Goal: Use online tool/utility: Utilize a website feature to perform a specific function

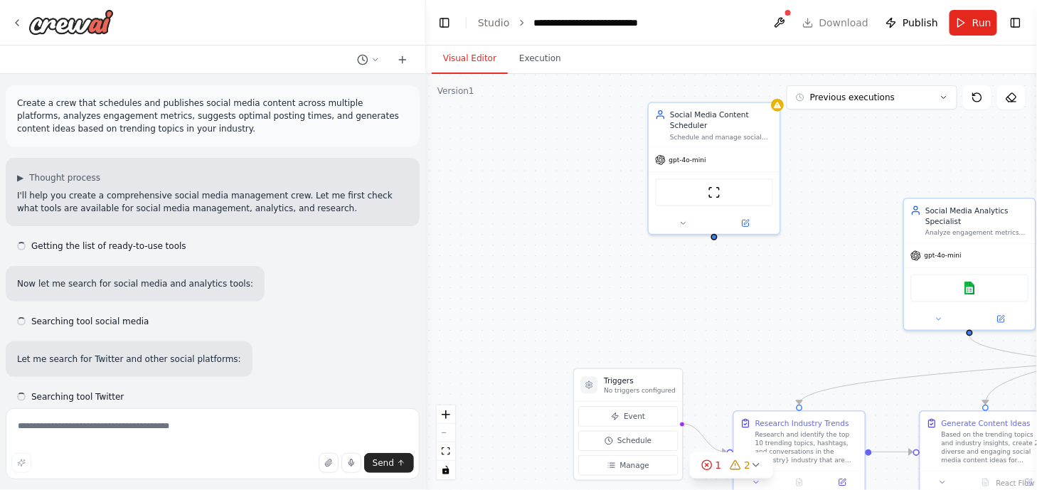
scroll to position [1281, 0]
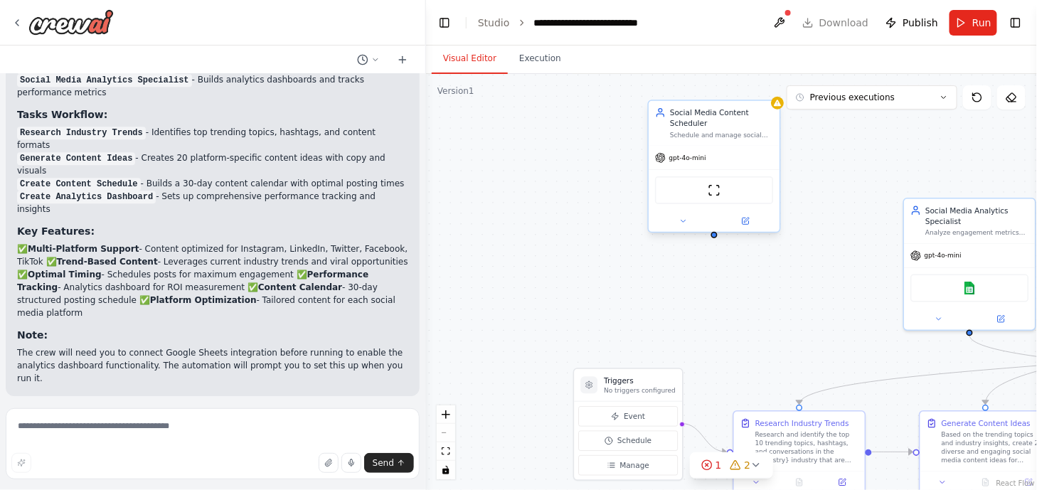
click at [714, 227] on div at bounding box center [714, 221] width 131 height 21
click at [680, 227] on div at bounding box center [714, 221] width 131 height 21
click at [684, 222] on icon at bounding box center [683, 221] width 9 height 9
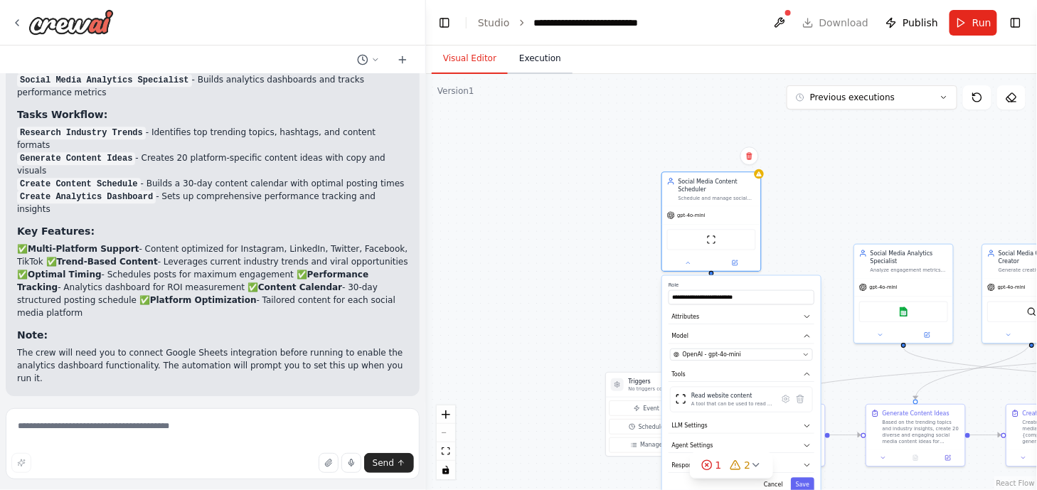
click at [536, 60] on button "Execution" at bounding box center [540, 59] width 65 height 30
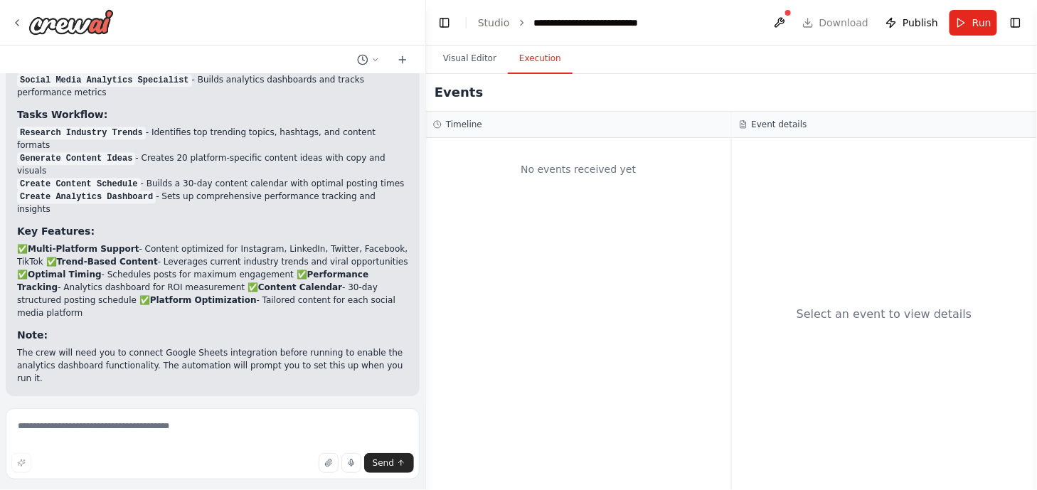
click at [542, 112] on div "Timeline" at bounding box center [578, 125] width 305 height 26
click at [441, 92] on h2 "Events" at bounding box center [459, 93] width 48 height 20
click at [461, 55] on button "Visual Editor" at bounding box center [470, 59] width 76 height 30
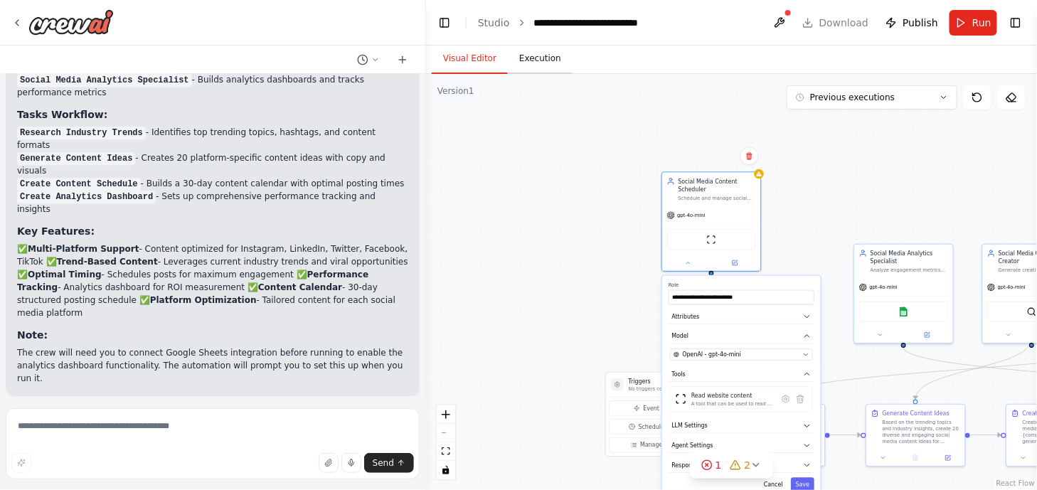
click at [555, 64] on button "Execution" at bounding box center [540, 59] width 65 height 30
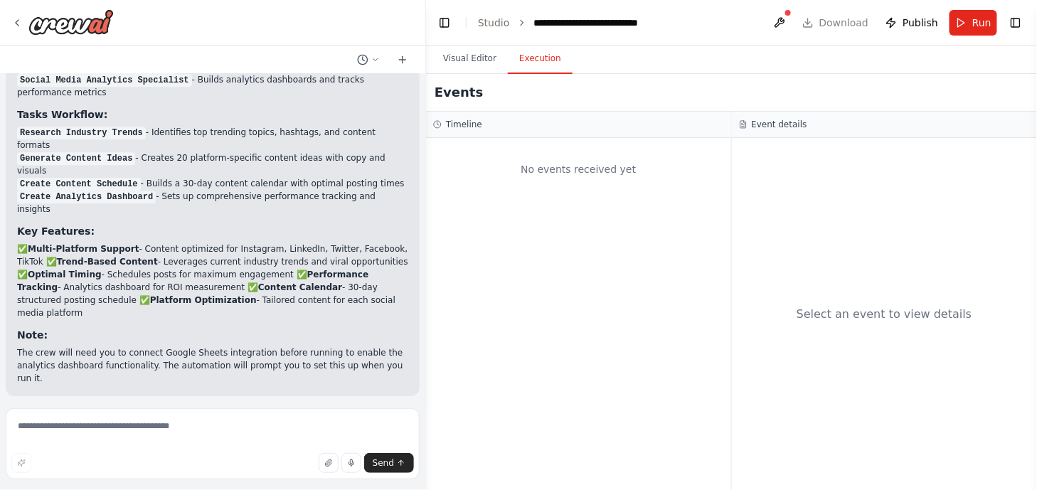
click at [317, 328] on h3 "Note:" at bounding box center [212, 335] width 391 height 14
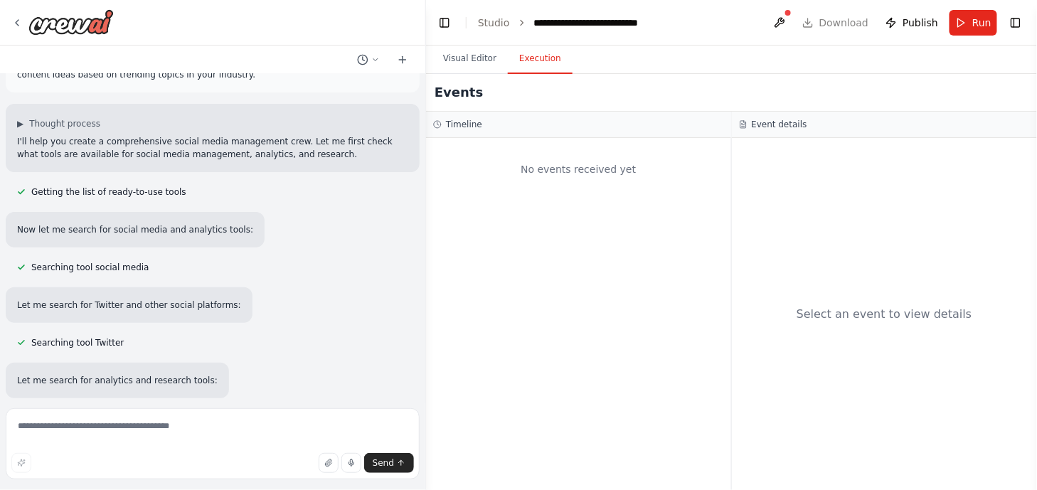
scroll to position [0, 0]
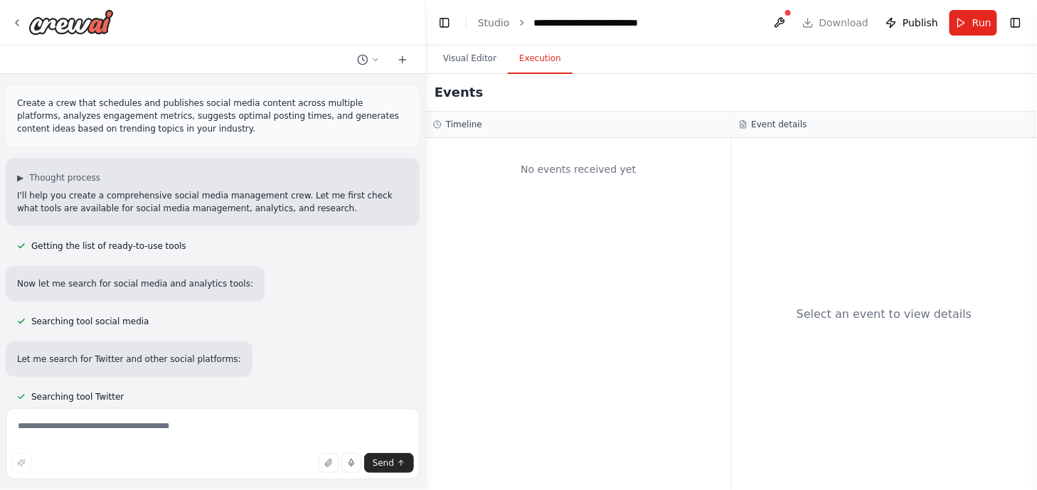
click at [649, 287] on div "No events received yet" at bounding box center [578, 314] width 305 height 352
click at [483, 66] on button "Visual Editor" at bounding box center [470, 59] width 76 height 30
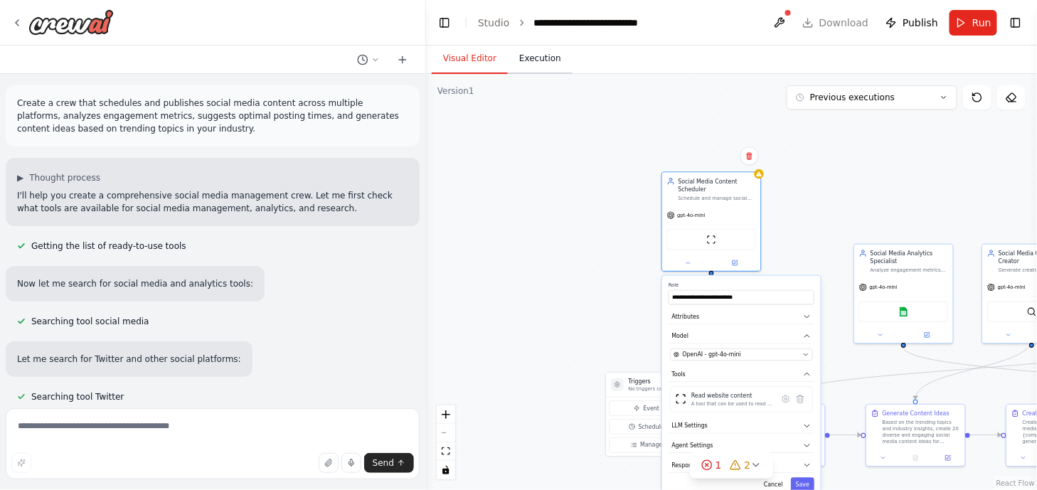
click at [512, 68] on button "Execution" at bounding box center [540, 59] width 65 height 30
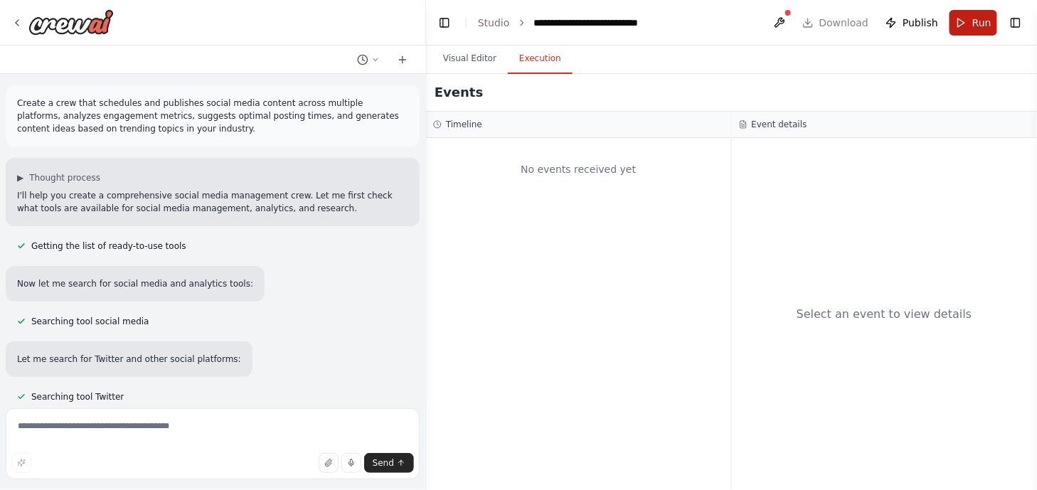
click at [988, 21] on span "Run" at bounding box center [982, 23] width 19 height 14
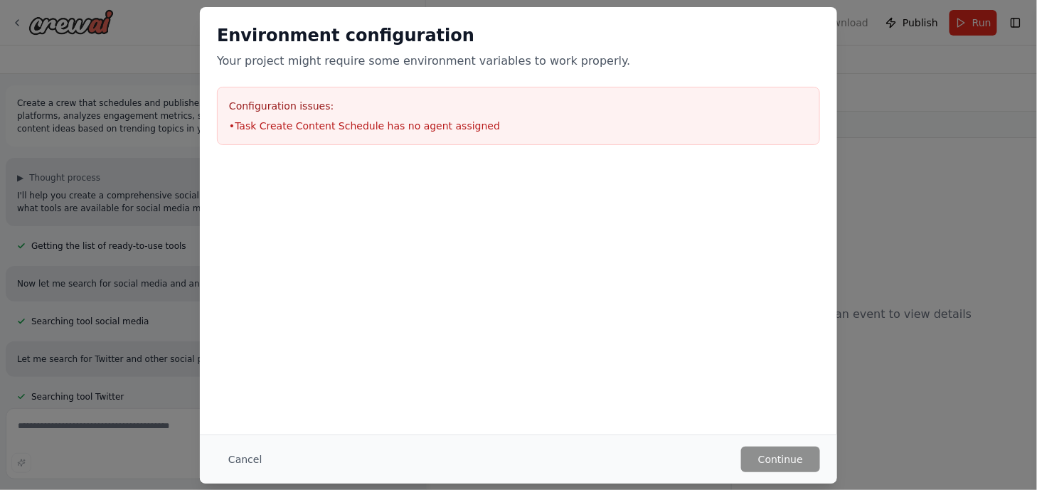
click at [947, 177] on div "Environment configuration Your project might require some environment variables…" at bounding box center [518, 245] width 1037 height 490
click at [231, 457] on button "Cancel" at bounding box center [245, 460] width 56 height 26
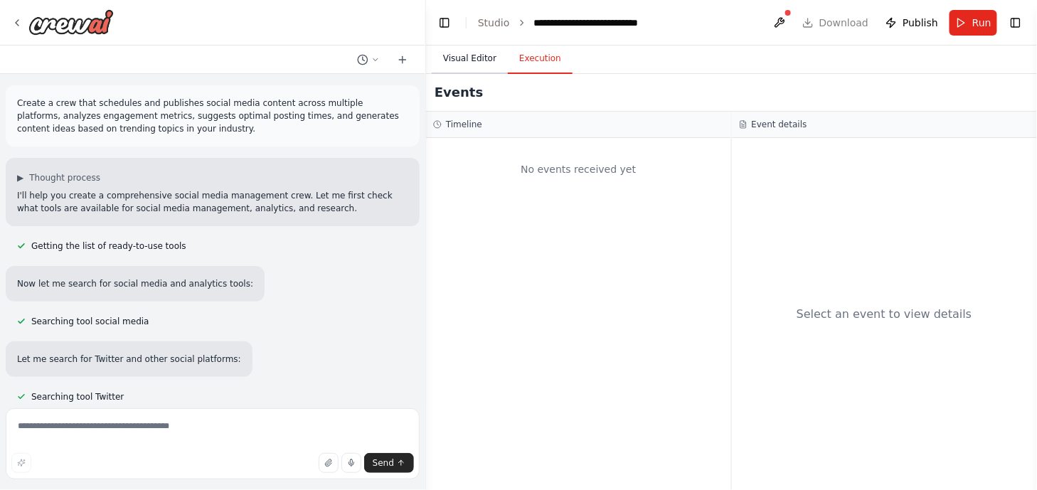
click at [462, 55] on button "Visual Editor" at bounding box center [470, 59] width 76 height 30
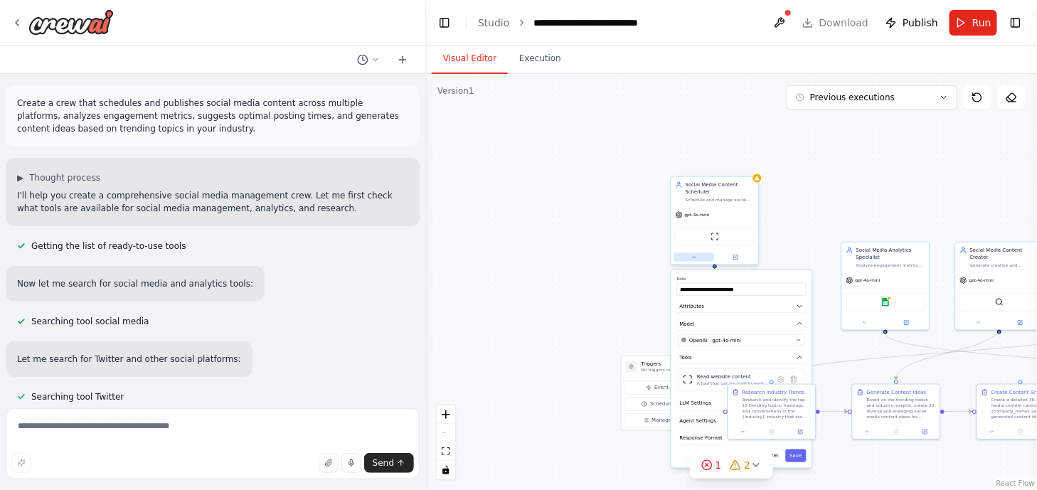
click at [697, 258] on button at bounding box center [694, 257] width 41 height 9
click at [19, 18] on icon at bounding box center [16, 22] width 11 height 11
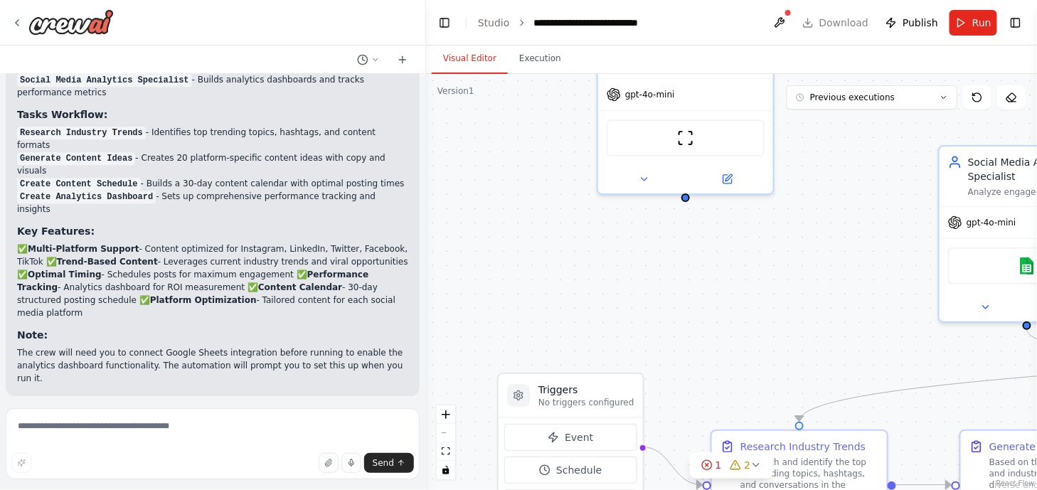
click at [395, 403] on form "Send" at bounding box center [212, 447] width 425 height 88
